Goal: Information Seeking & Learning: Learn about a topic

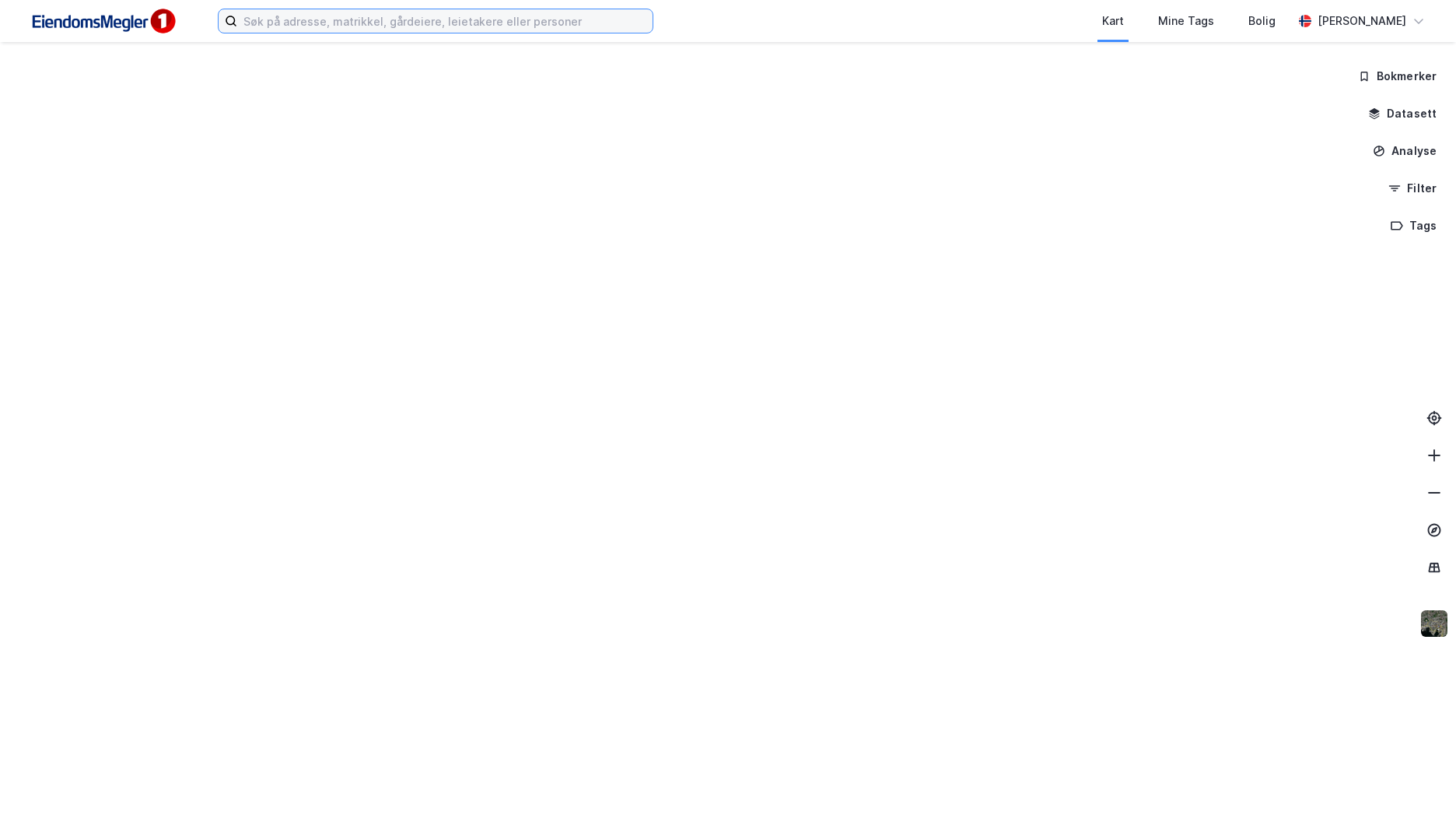
click at [308, 21] on input at bounding box center [444, 21] width 415 height 24
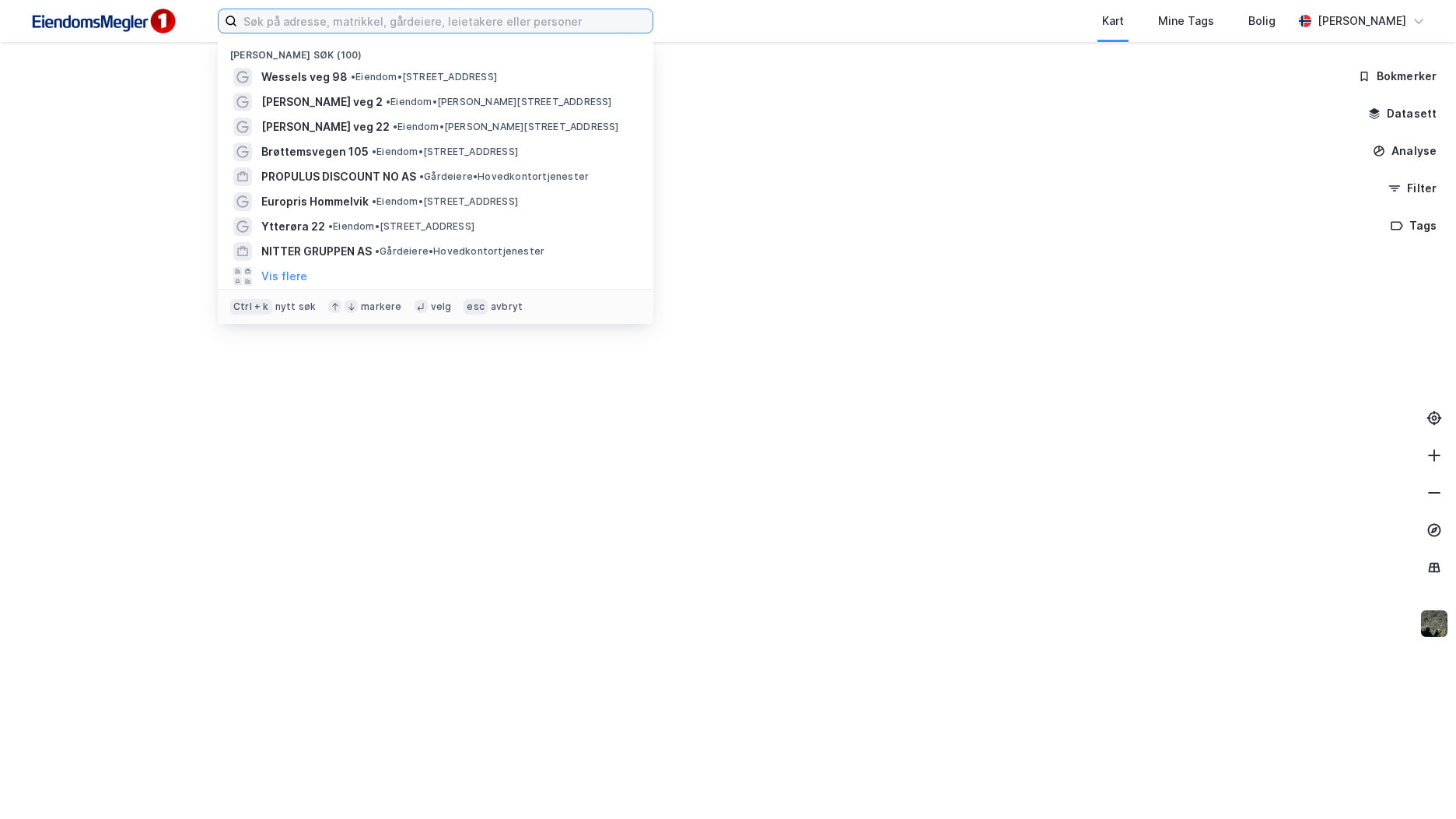
paste input "Meieribakken 4"
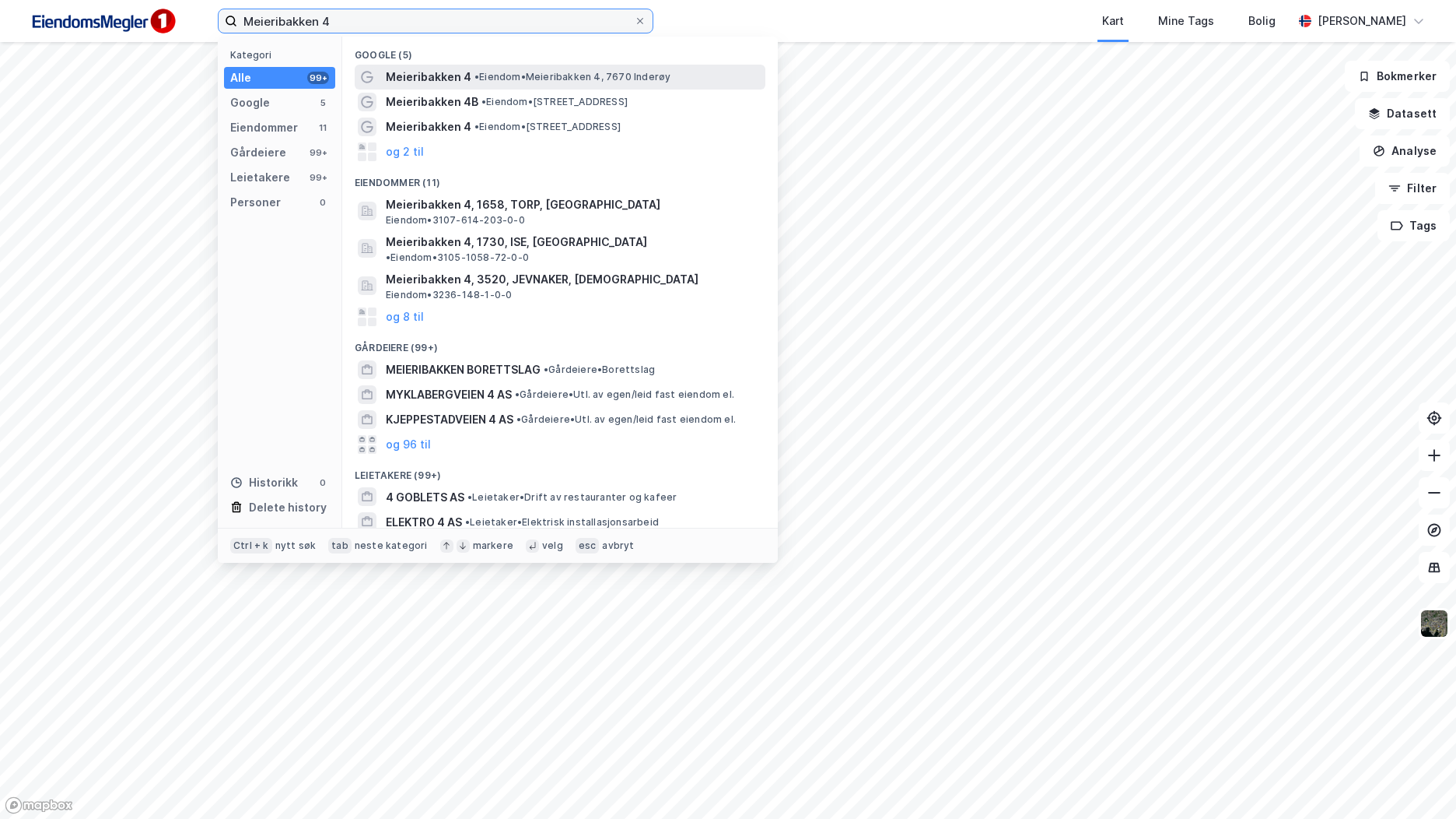
type input "Meieribakken 4"
click at [475, 80] on span "•" at bounding box center [477, 77] width 5 height 11
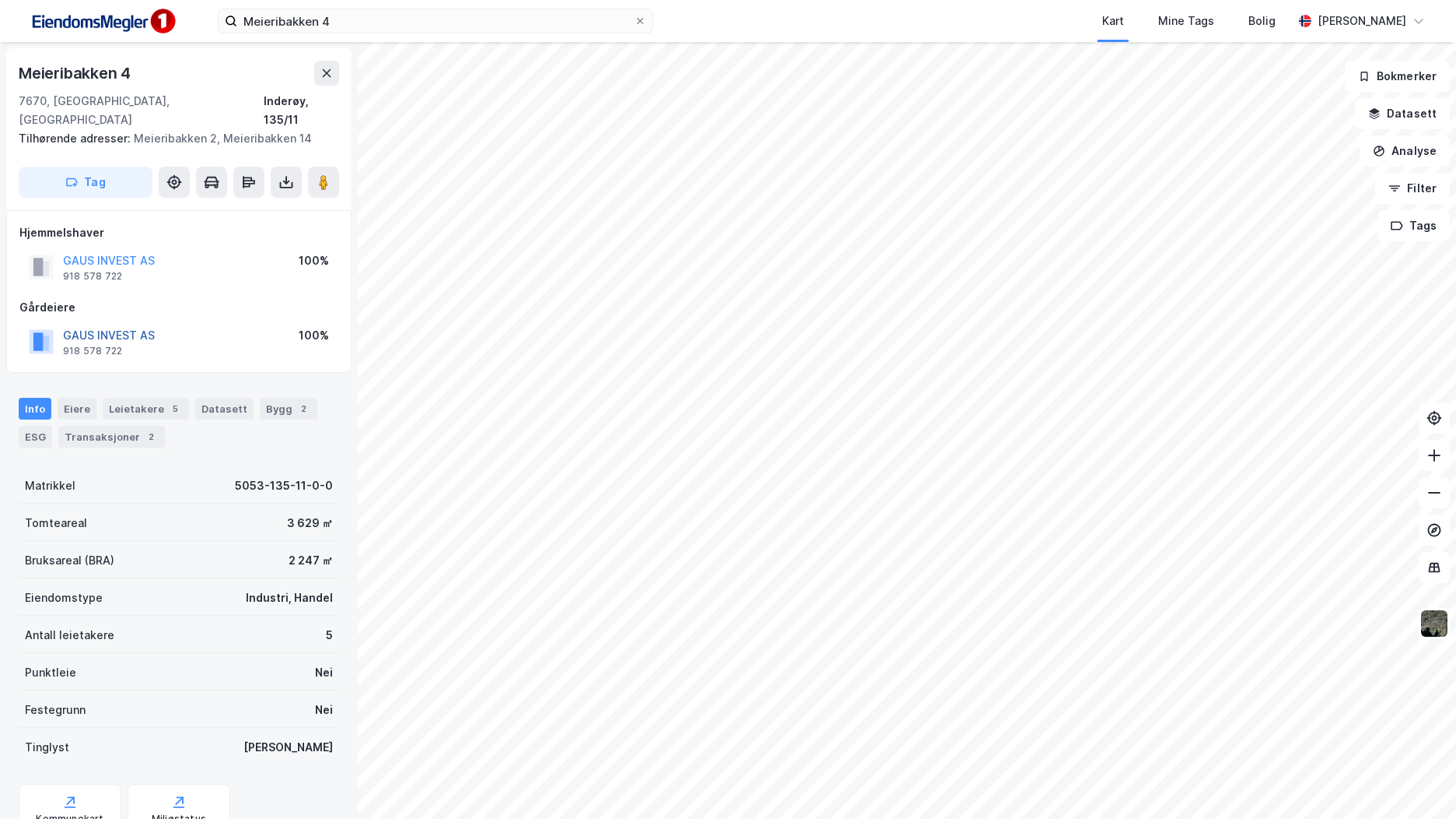
click at [0, 0] on button "GAUS INVEST AS" at bounding box center [0, 0] width 0 height 0
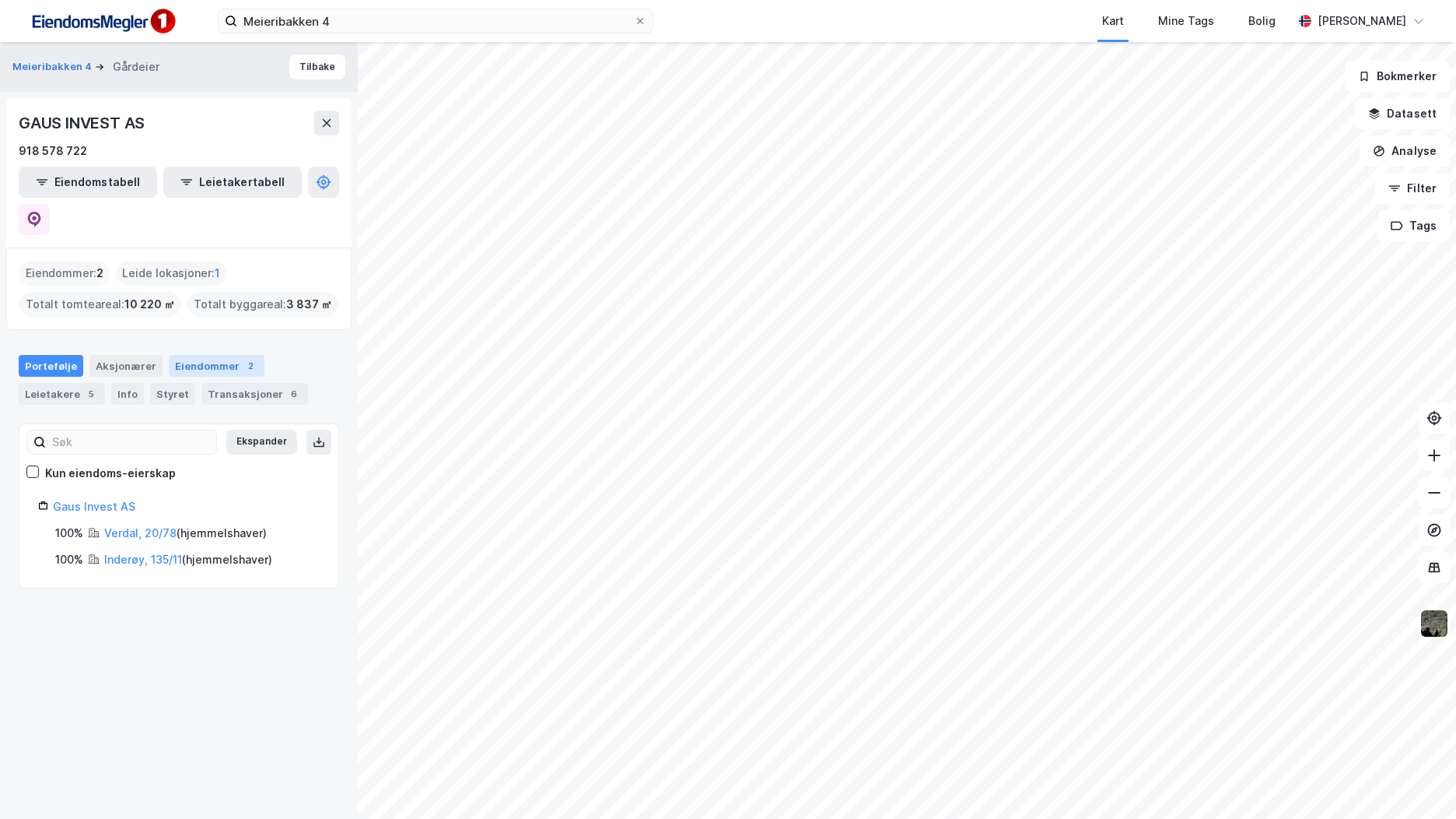
click at [226, 355] on div "Eiendommer 2" at bounding box center [217, 366] width 96 height 22
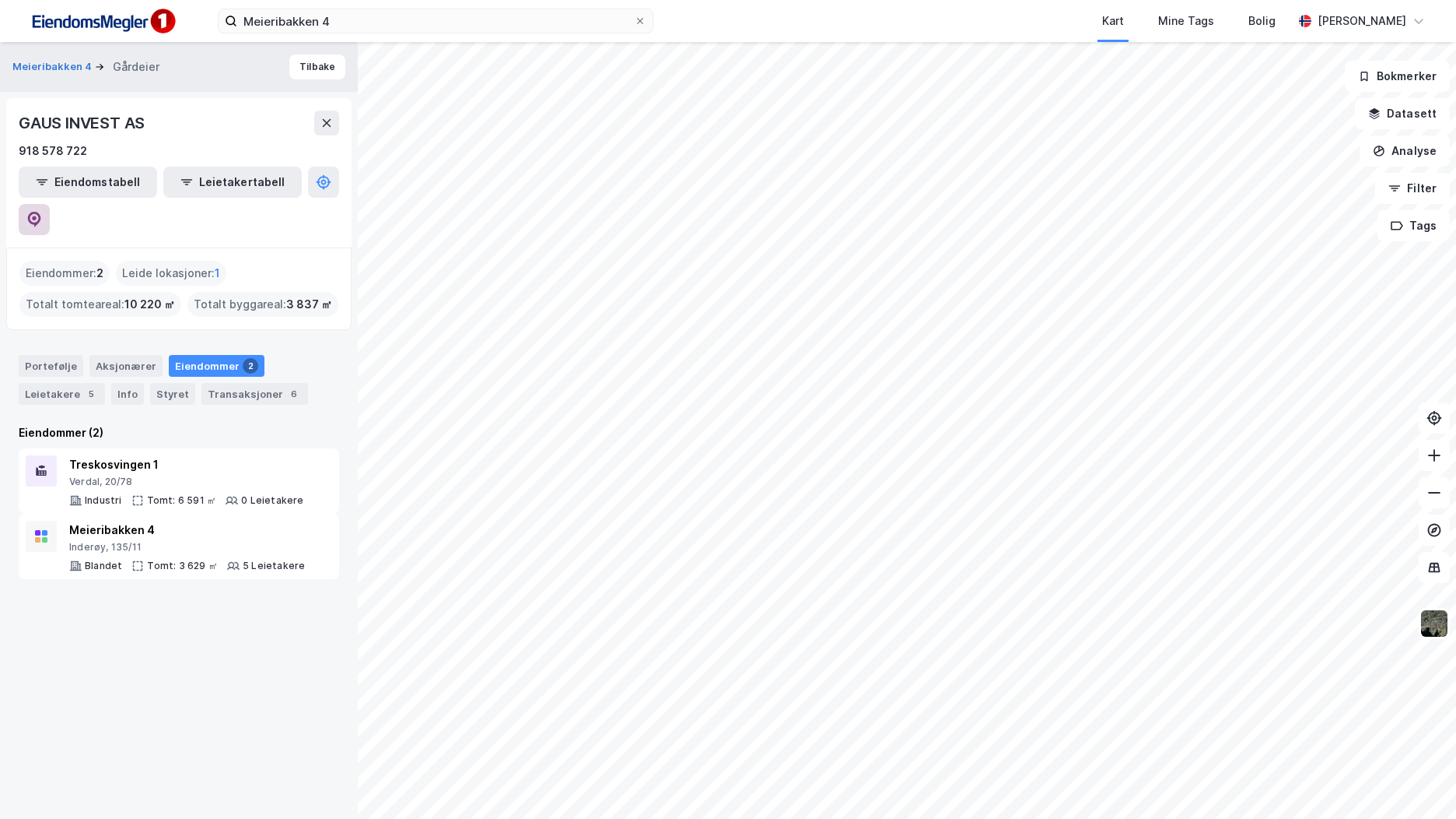
click at [49, 204] on button at bounding box center [34, 219] width 31 height 31
